Goal: Task Accomplishment & Management: Manage account settings

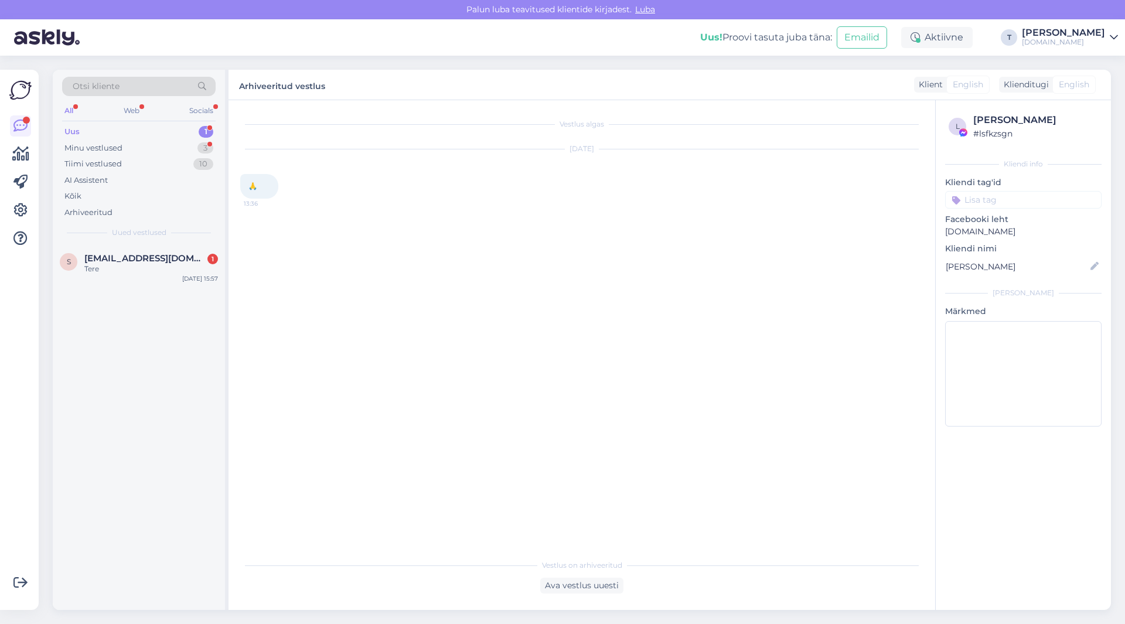
click at [149, 262] on span "[EMAIL_ADDRESS][DOMAIN_NAME]" at bounding box center [145, 258] width 122 height 11
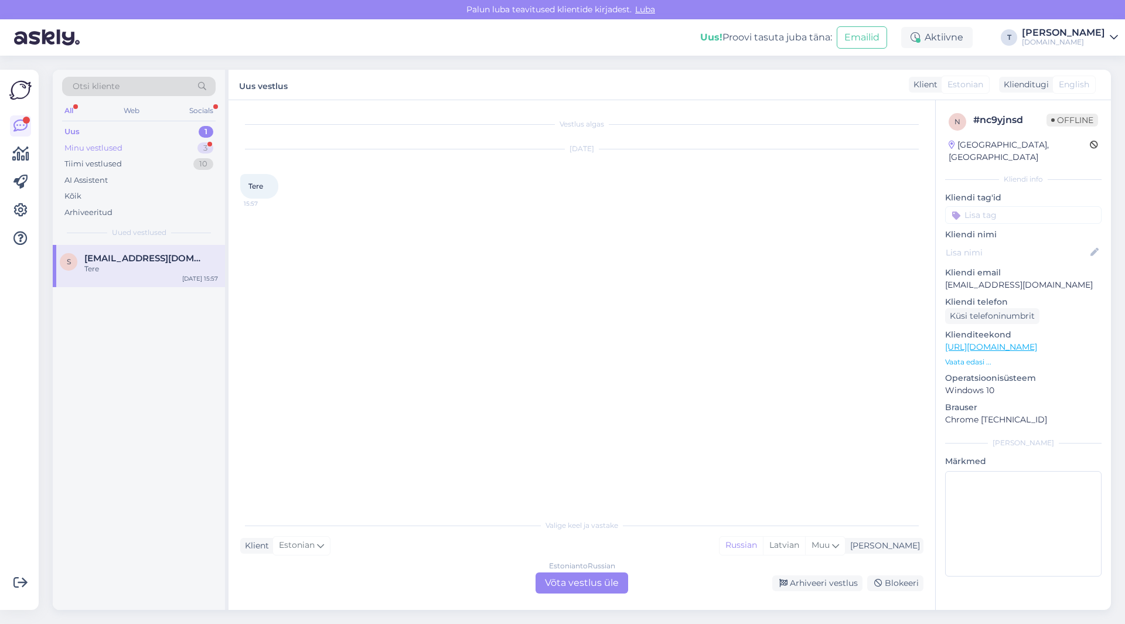
click at [152, 145] on div "Minu vestlused 3" at bounding box center [139, 148] width 154 height 16
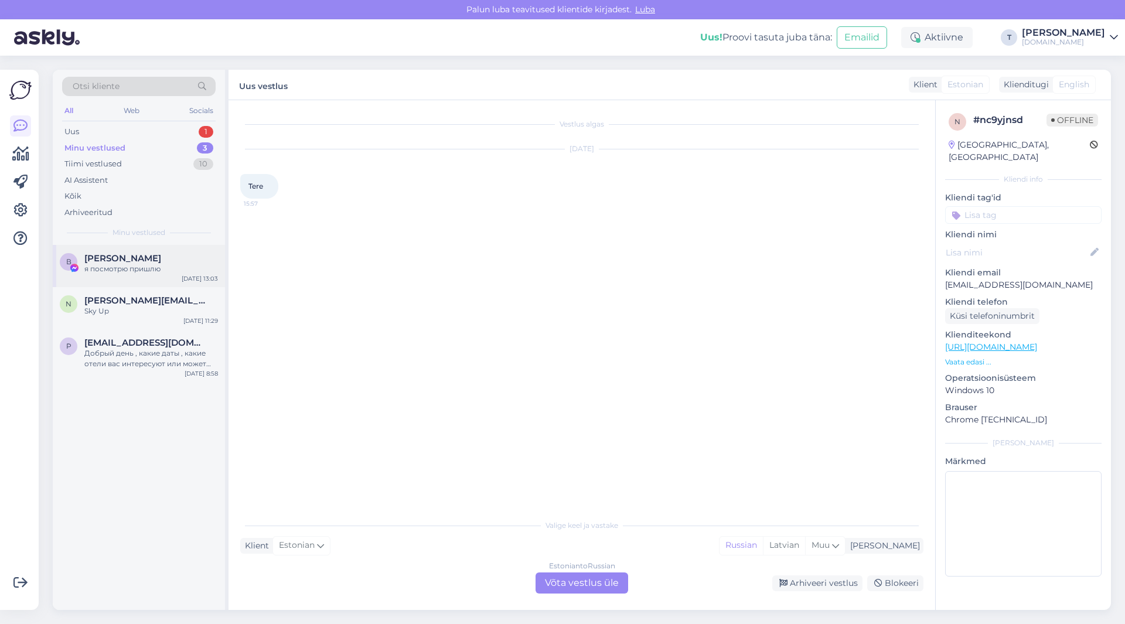
click at [129, 269] on div "я посмотрю пришлю" at bounding box center [151, 269] width 134 height 11
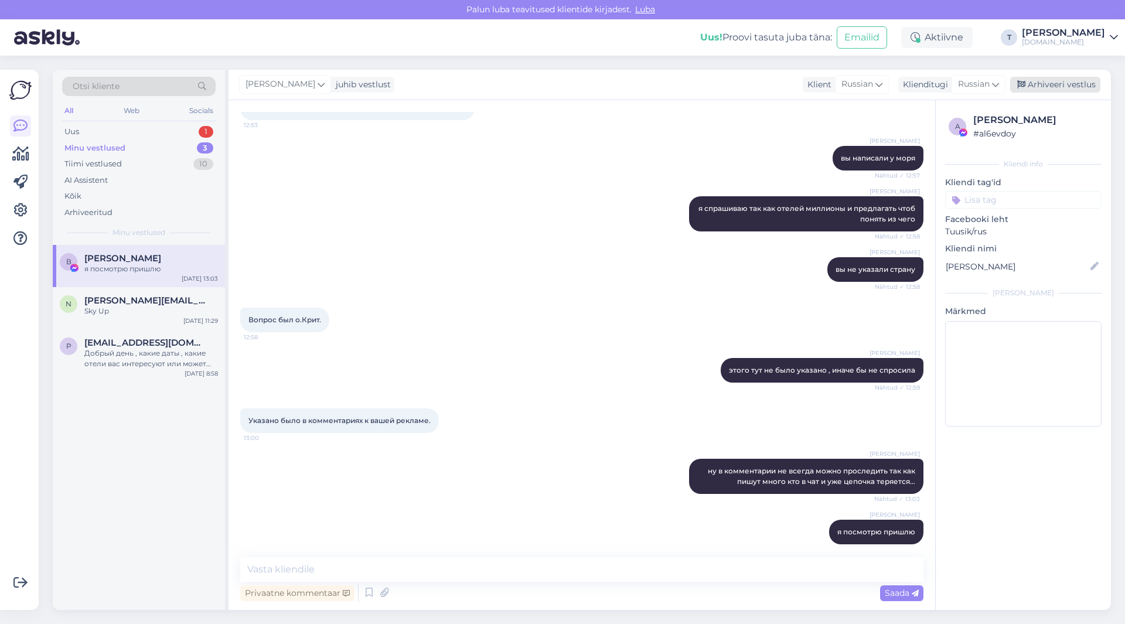
click at [1043, 87] on div "Arhiveeri vestlus" at bounding box center [1055, 85] width 90 height 16
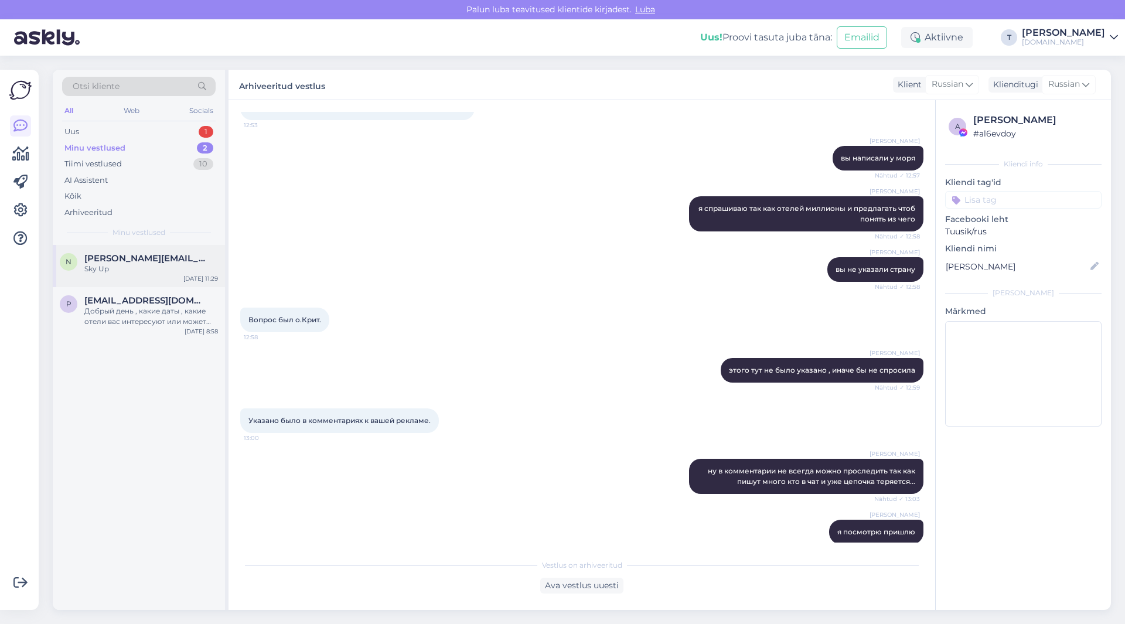
click at [173, 270] on div "Sky Up" at bounding box center [151, 269] width 134 height 11
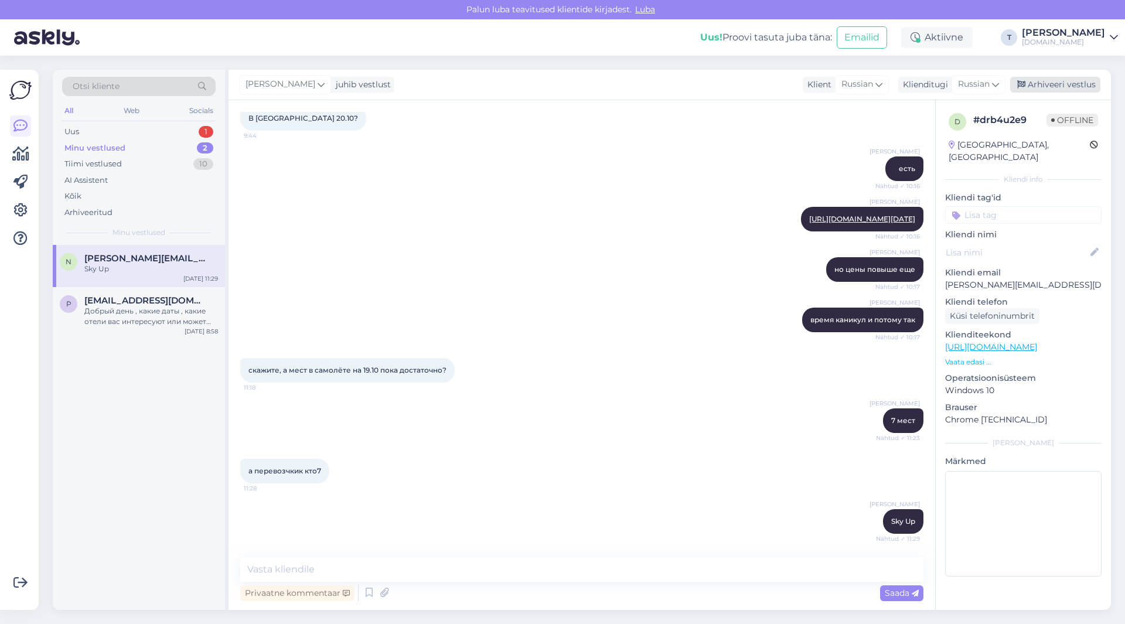
click at [1060, 84] on div "Arhiveeri vestlus" at bounding box center [1055, 85] width 90 height 16
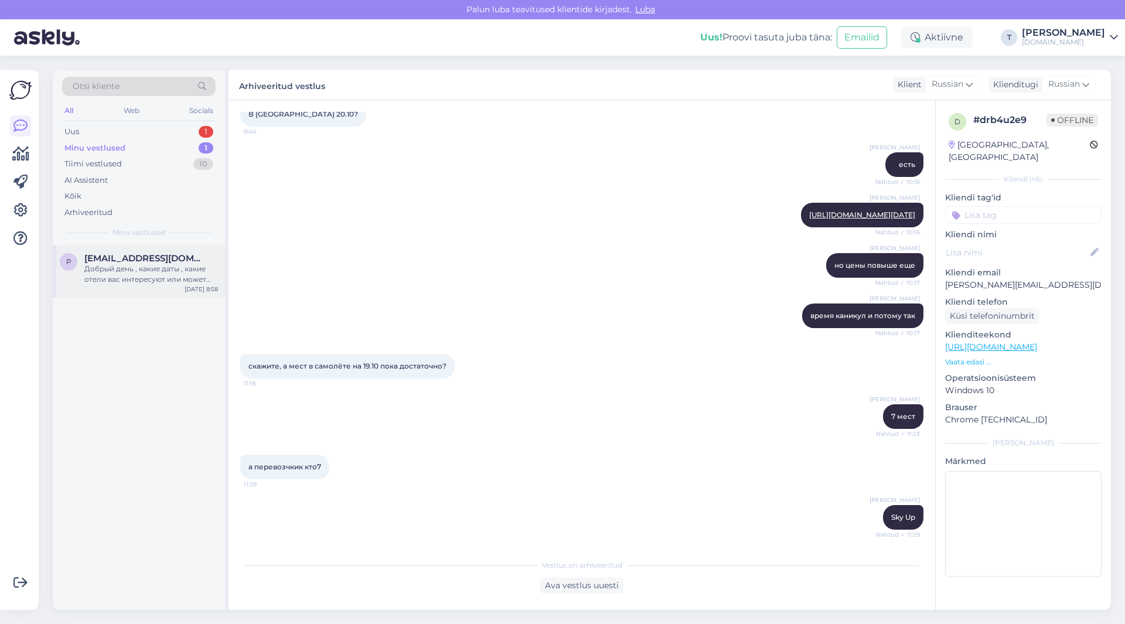
click at [96, 274] on div "Добрый день , какие даты , какие отели вас интересуют или может примерно бюджет?" at bounding box center [151, 274] width 134 height 21
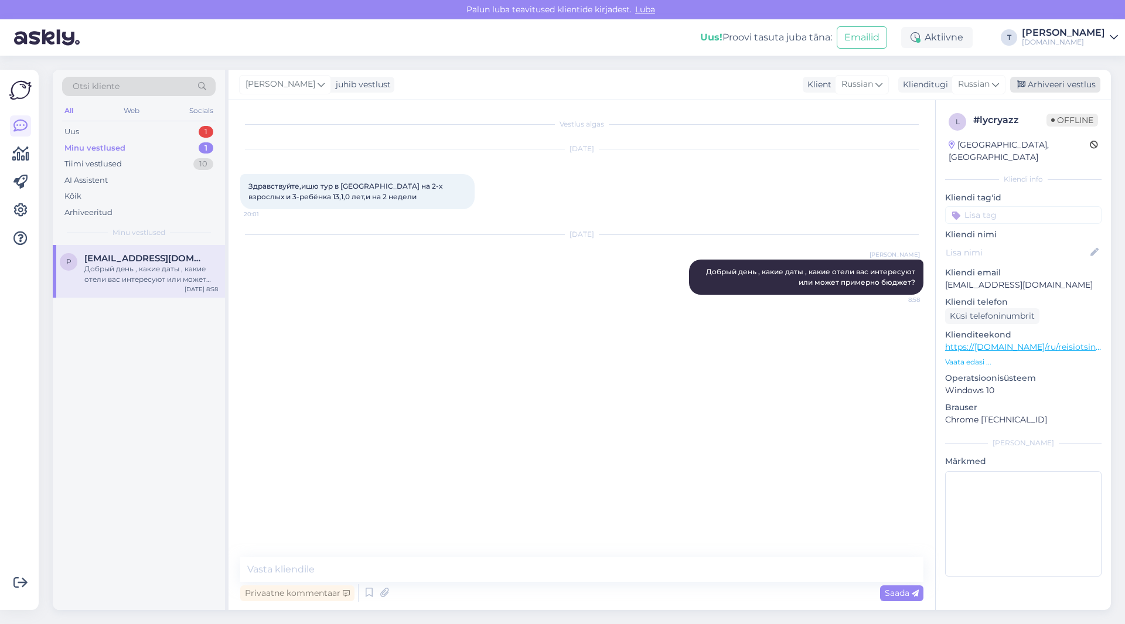
click at [1044, 79] on div "Arhiveeri vestlus" at bounding box center [1055, 85] width 90 height 16
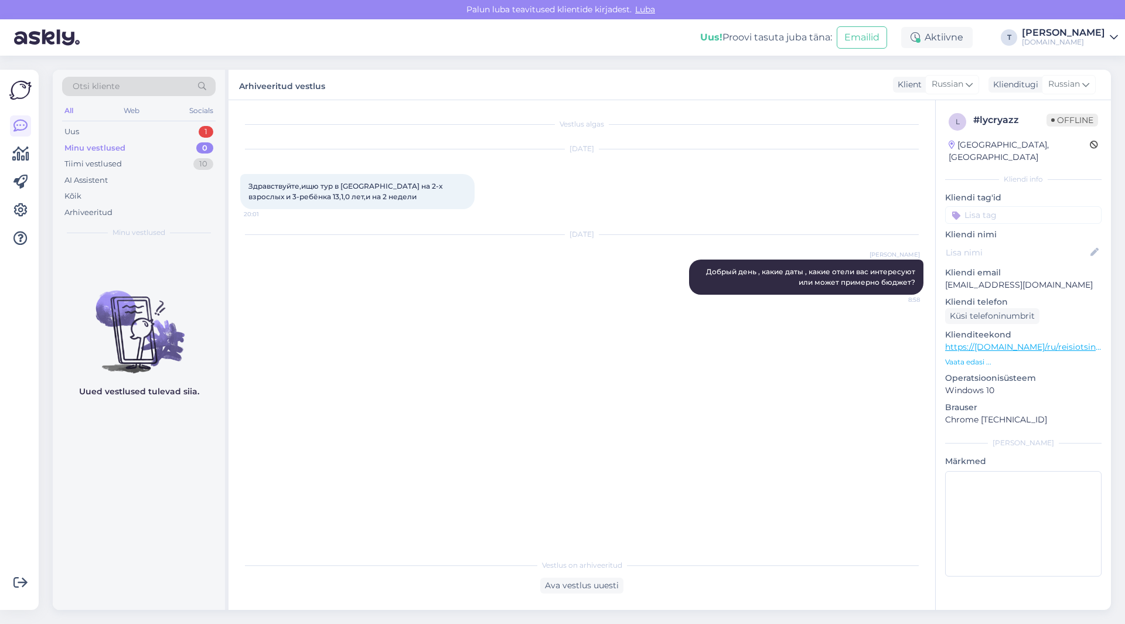
click at [1005, 279] on p "[EMAIL_ADDRESS][DOMAIN_NAME]" at bounding box center [1023, 285] width 156 height 12
copy p "[EMAIL_ADDRESS][DOMAIN_NAME]"
